Goal: Complete application form

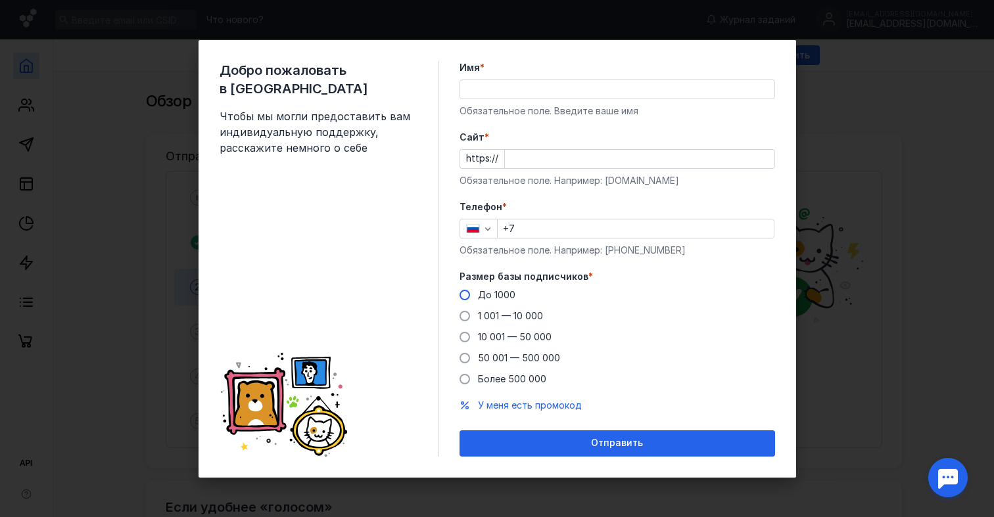
click at [465, 300] on label "До 1000" at bounding box center [488, 295] width 56 height 13
click at [0, 0] on input "До 1000" at bounding box center [0, 0] width 0 height 0
click at [543, 225] on input "+7" at bounding box center [636, 229] width 276 height 18
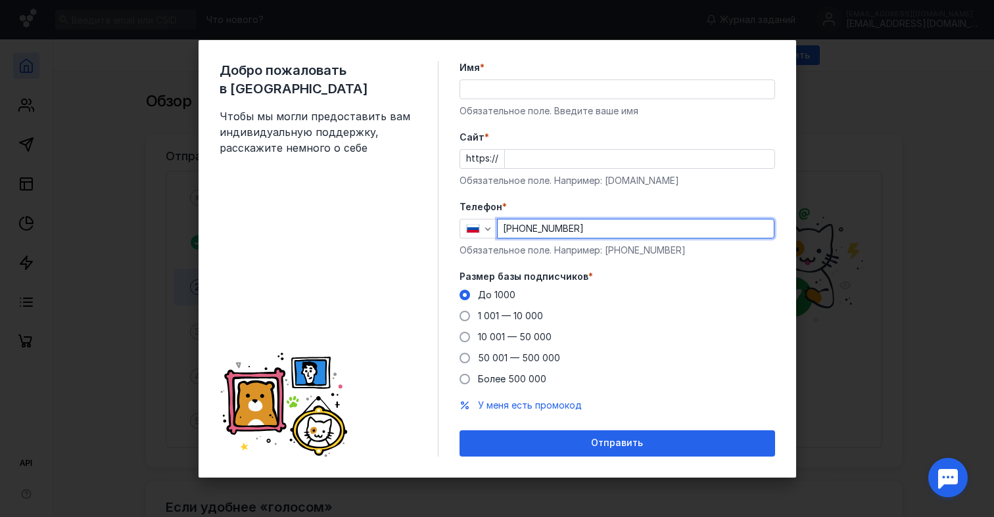
type input "[PHONE_NUMBER]"
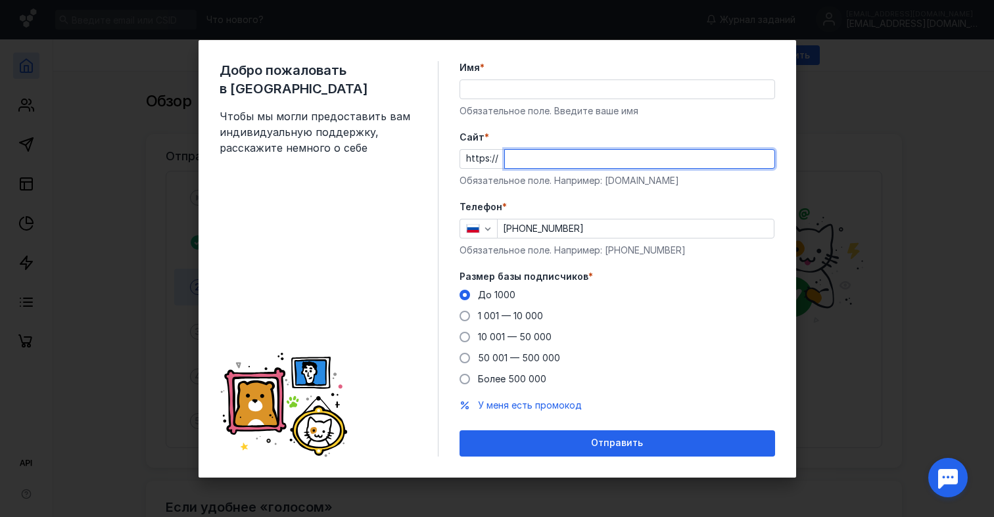
click at [523, 160] on input "Cайт *" at bounding box center [640, 159] width 270 height 18
type input "[DOMAIN_NAME]"
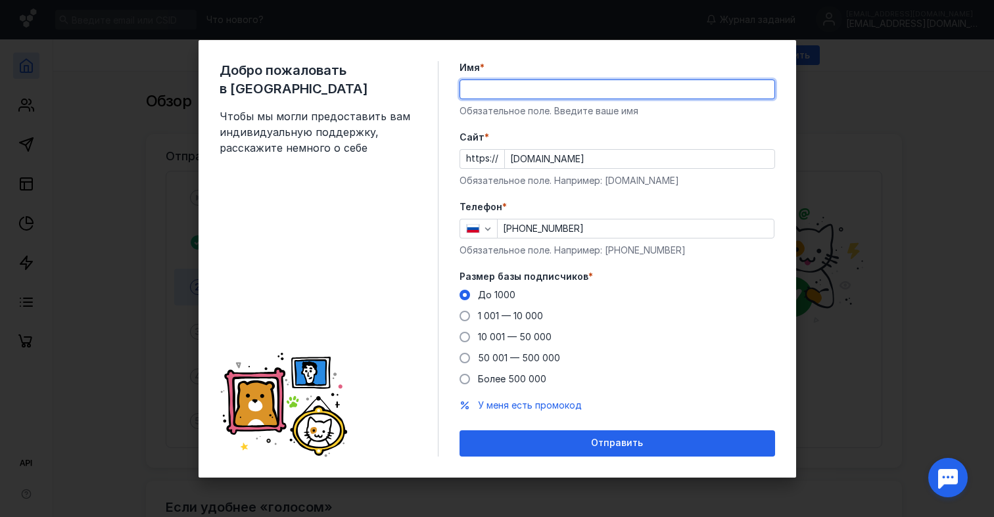
click at [477, 91] on input "Имя *" at bounding box center [617, 89] width 314 height 18
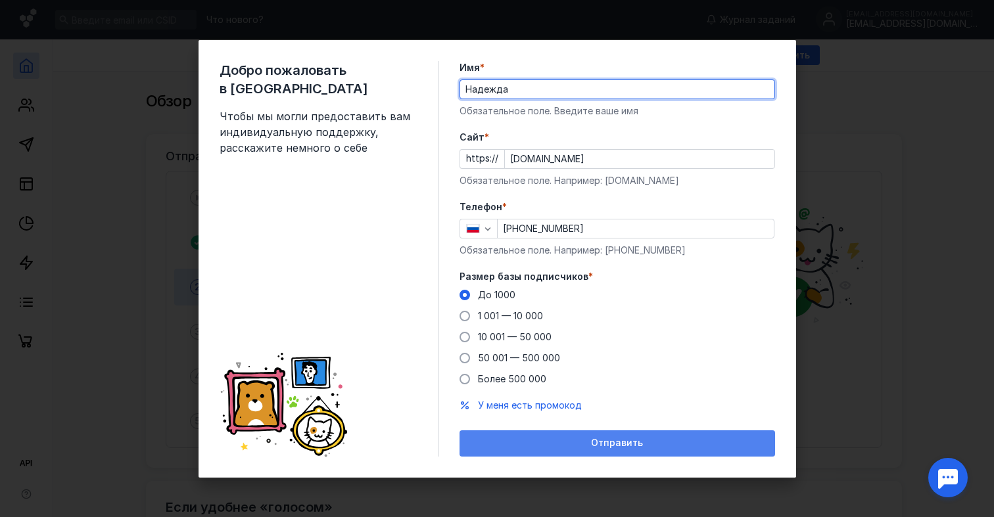
type input "Надежда"
click at [499, 444] on div "Отправить" at bounding box center [617, 443] width 302 height 11
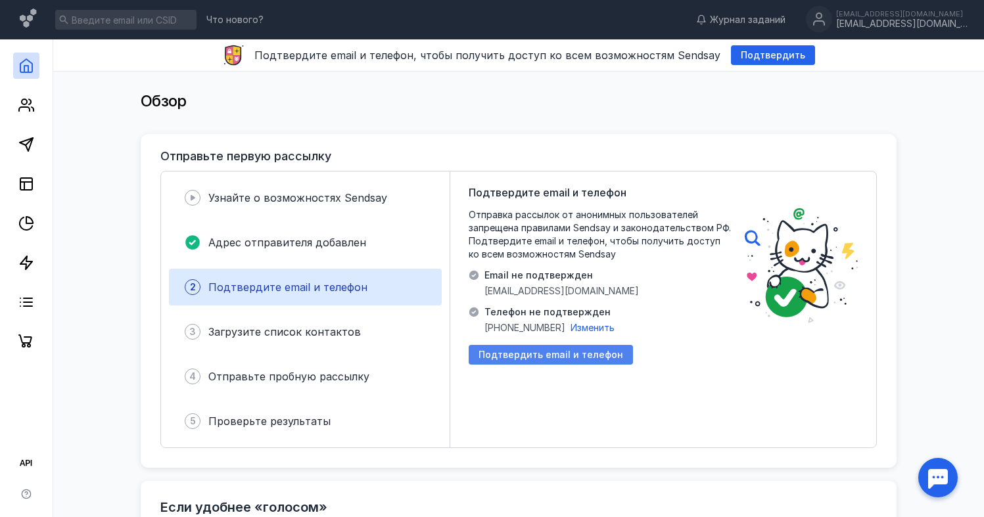
click at [533, 354] on span "Подтвердить email и телефон" at bounding box center [551, 355] width 145 height 11
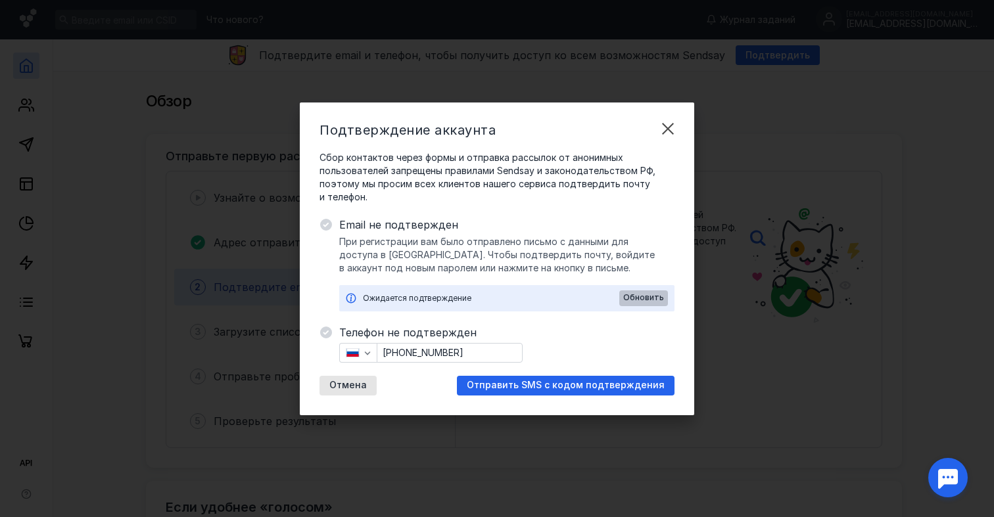
click at [650, 293] on div "Обновить" at bounding box center [643, 299] width 49 height 16
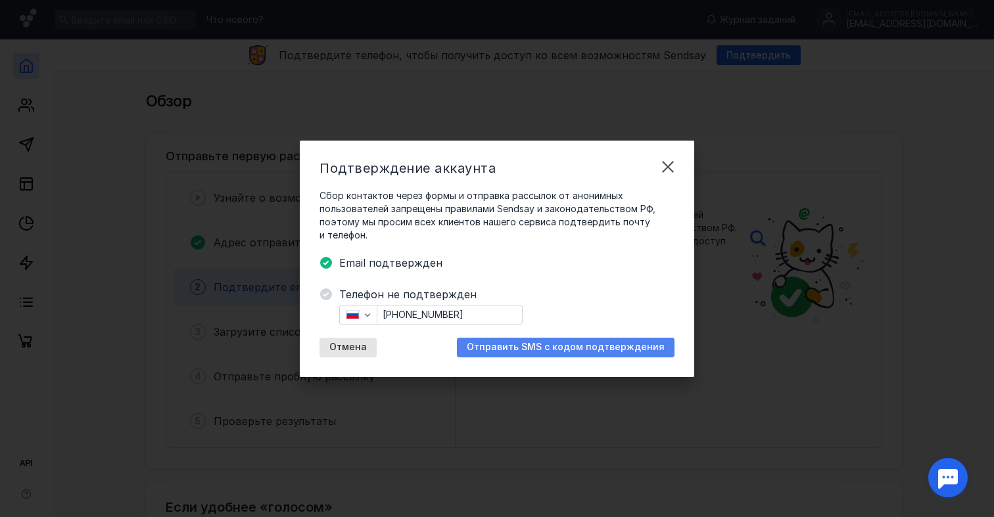
click at [613, 348] on span "Отправить SMS с кодом подтверждения" at bounding box center [566, 347] width 198 height 11
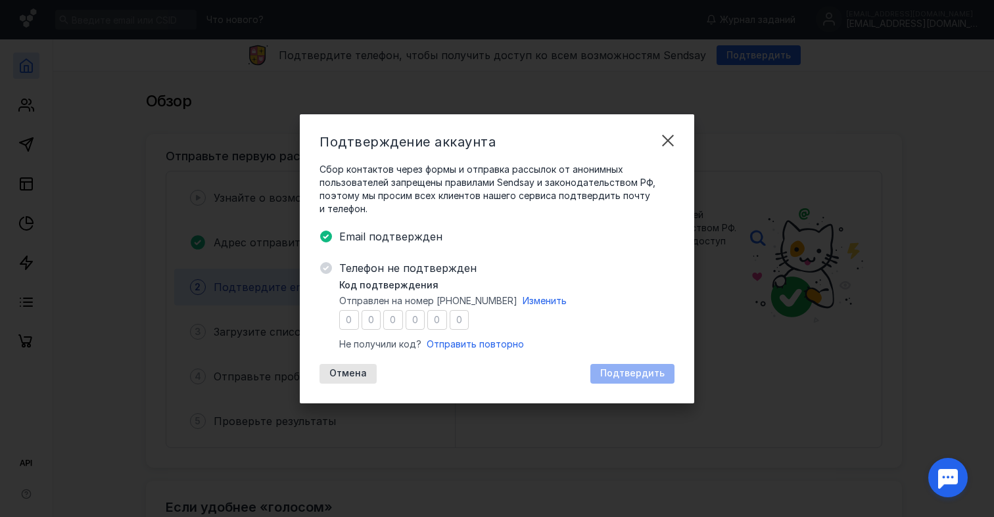
type input "3"
type input "9"
type input "1"
type input "7"
type input "2"
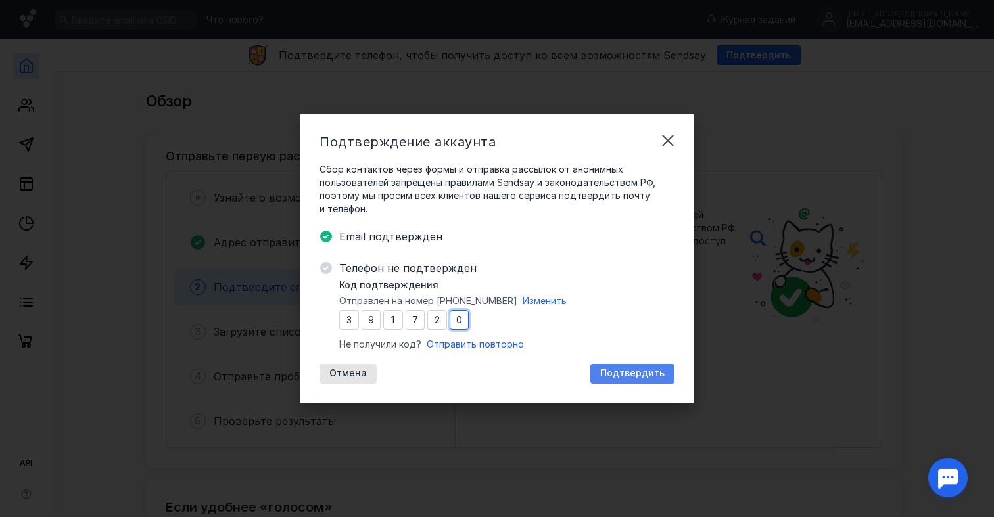
type input "0"
click at [634, 373] on span "Подтвердить" at bounding box center [632, 373] width 64 height 11
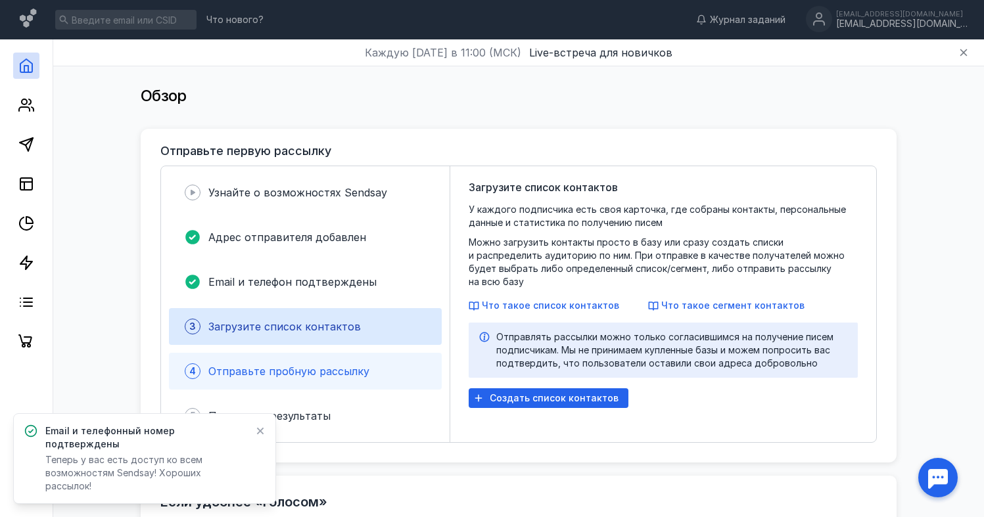
click at [284, 376] on span "Отправьте пробную рассылку" at bounding box center [288, 371] width 161 height 13
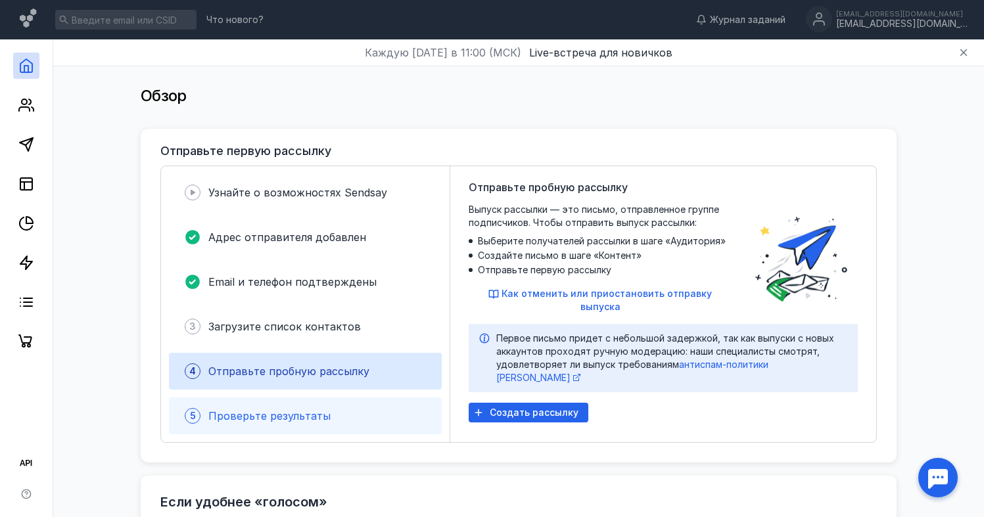
click at [283, 419] on span "Проверьте результаты" at bounding box center [269, 416] width 122 height 13
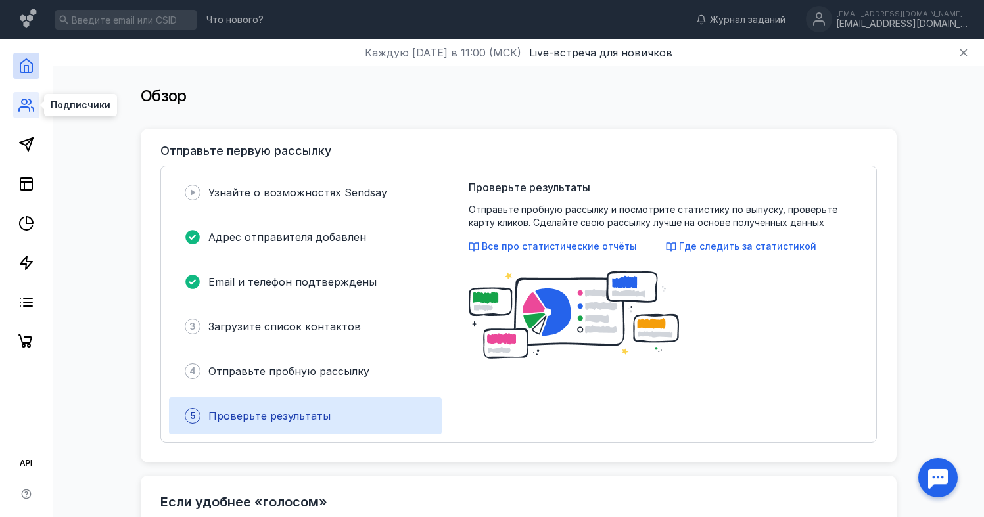
click at [25, 107] on icon at bounding box center [24, 109] width 11 height 4
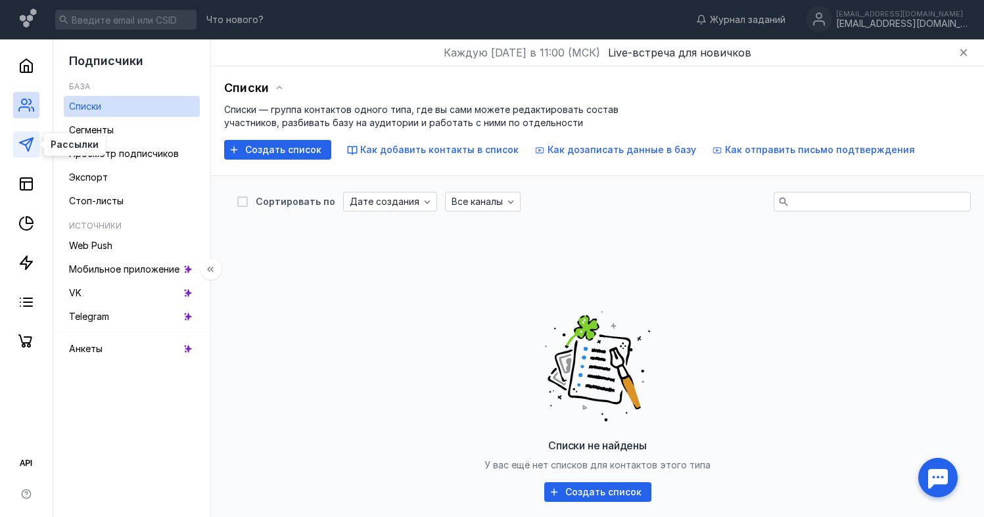
click at [28, 149] on polygon at bounding box center [26, 144] width 13 height 13
